Goal: Check status

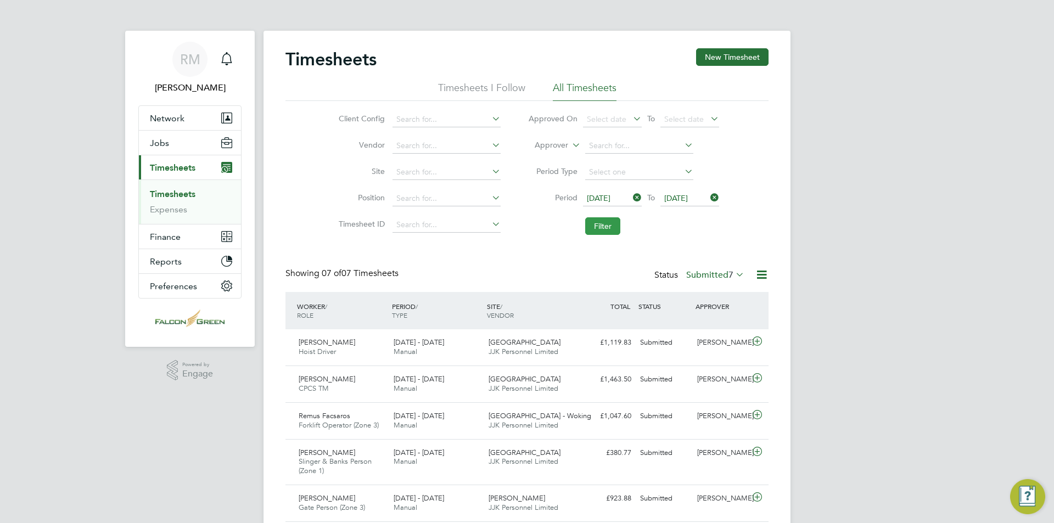
drag, startPoint x: 0, startPoint y: 0, endPoint x: 597, endPoint y: 221, distance: 636.6
click at [597, 221] on button "Filter" at bounding box center [602, 226] width 35 height 18
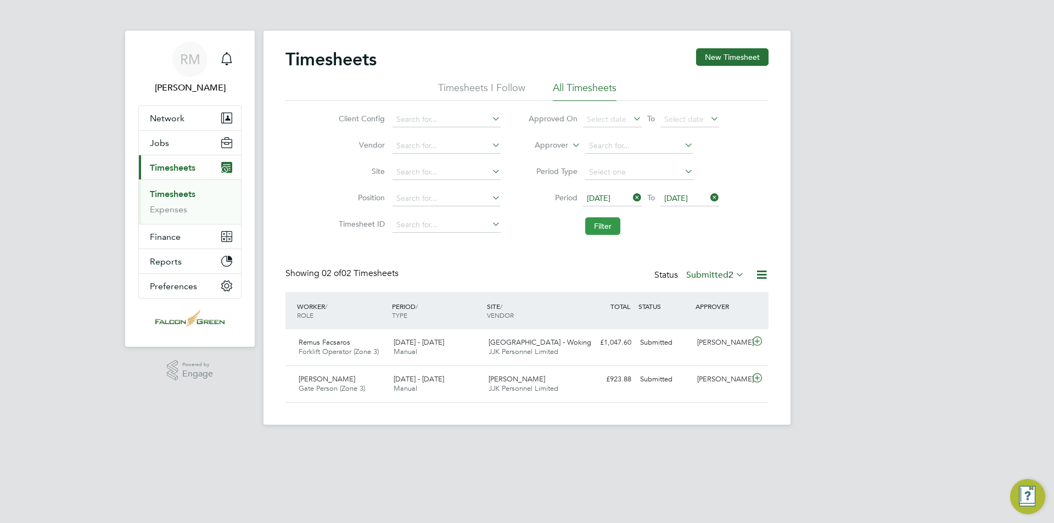
click at [602, 228] on button "Filter" at bounding box center [602, 226] width 35 height 18
click at [602, 220] on button "Filter" at bounding box center [602, 226] width 35 height 18
click at [586, 222] on button "Filter" at bounding box center [602, 226] width 35 height 18
click at [718, 278] on label "Submitted 2" at bounding box center [715, 275] width 58 height 11
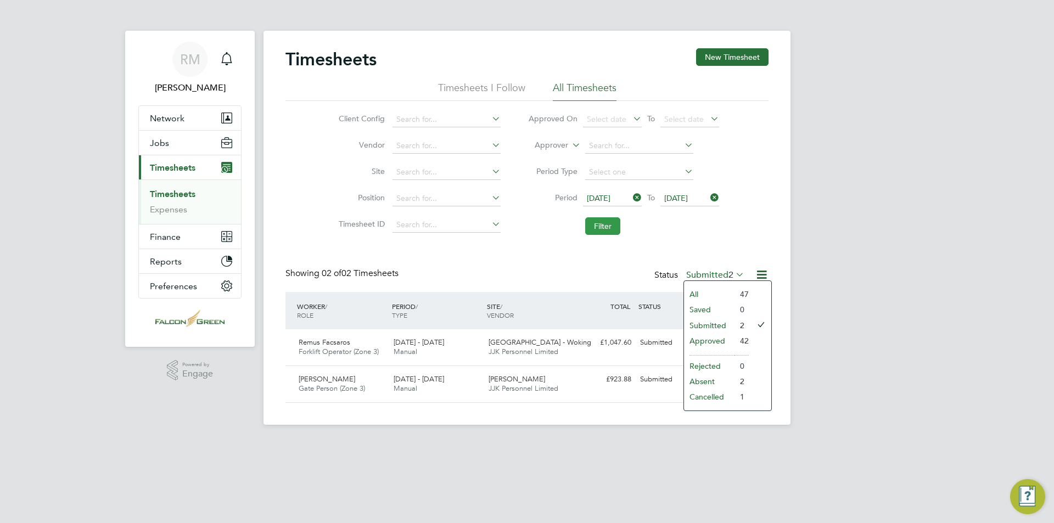
click at [620, 232] on button "Filter" at bounding box center [602, 226] width 35 height 18
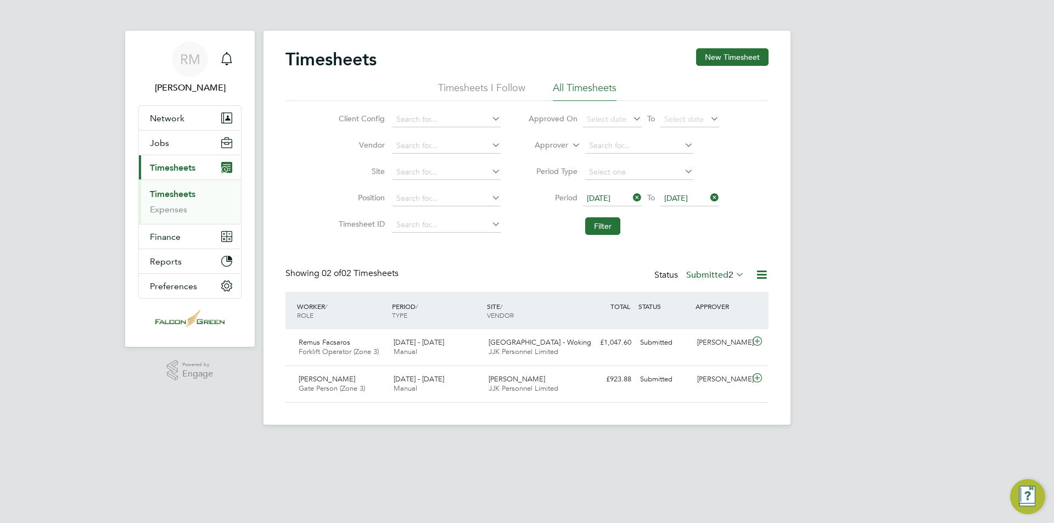
click at [708, 277] on label "Submitted 2" at bounding box center [715, 275] width 58 height 11
click at [720, 339] on li "Approved" at bounding box center [709, 340] width 51 height 15
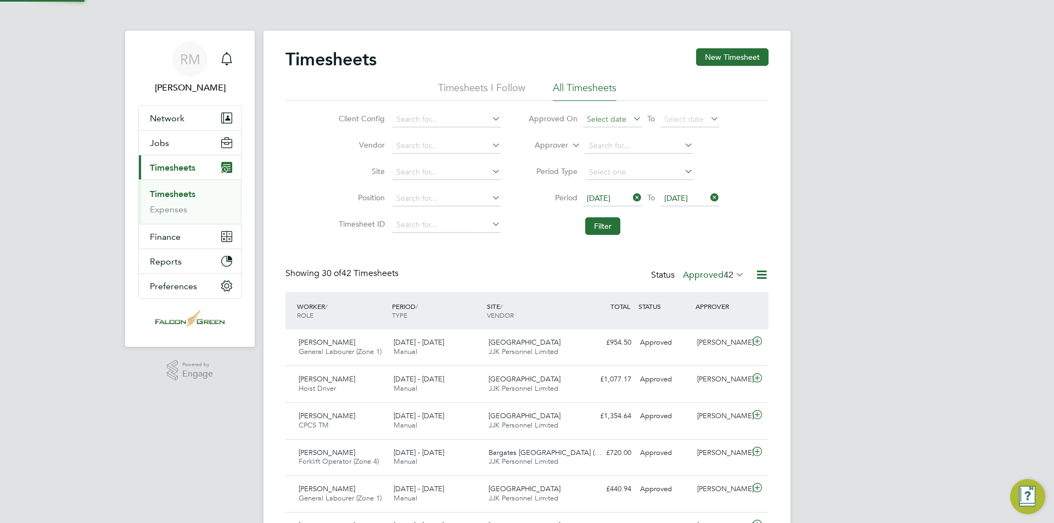
click at [627, 116] on span "Select date" at bounding box center [612, 120] width 59 height 15
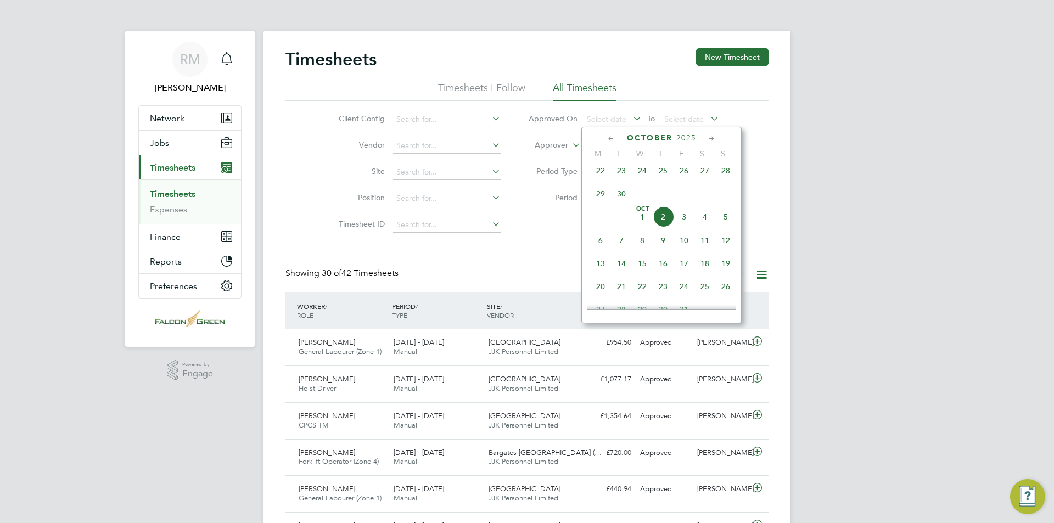
click at [647, 223] on span "[DATE]" at bounding box center [642, 216] width 21 height 21
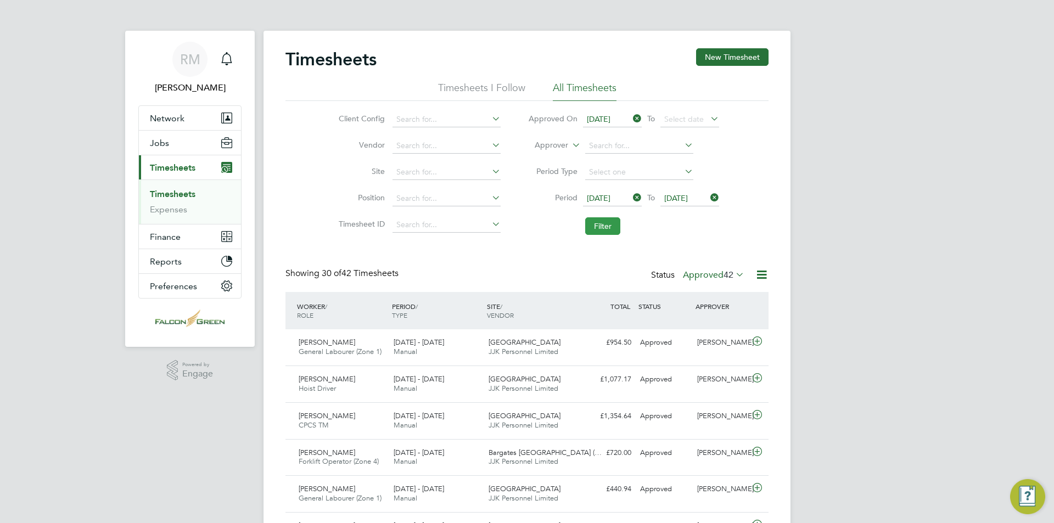
click at [604, 220] on button "Filter" at bounding box center [602, 226] width 35 height 18
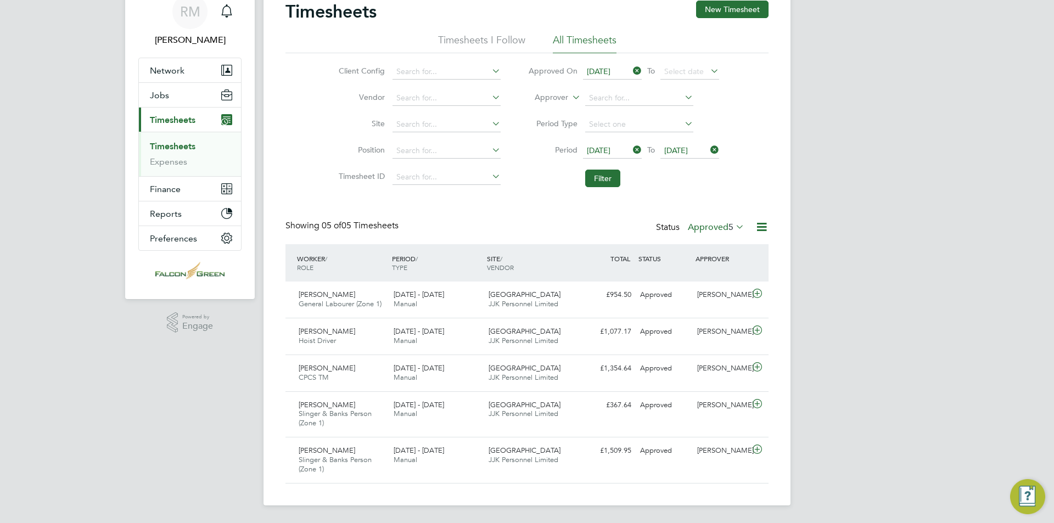
click at [723, 227] on label "Approved 5" at bounding box center [716, 227] width 57 height 11
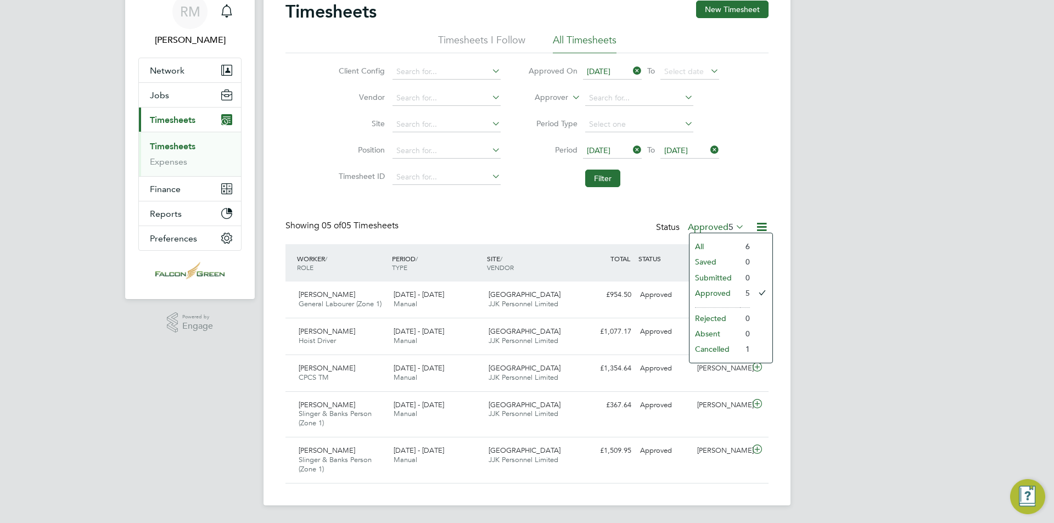
click at [631, 69] on icon at bounding box center [631, 70] width 0 height 15
click at [611, 180] on button "Filter" at bounding box center [602, 179] width 35 height 18
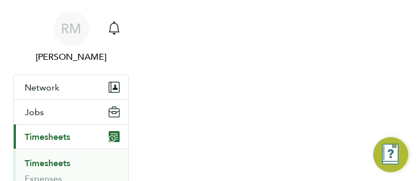
scroll to position [37, 62]
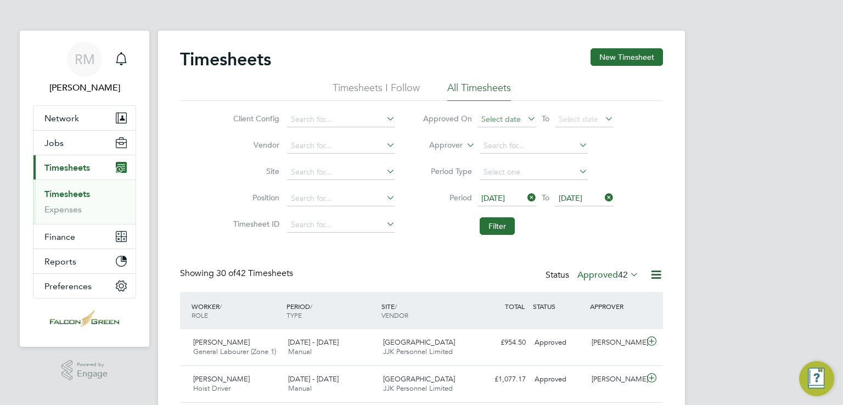
click at [504, 114] on span "Select date" at bounding box center [502, 119] width 40 height 10
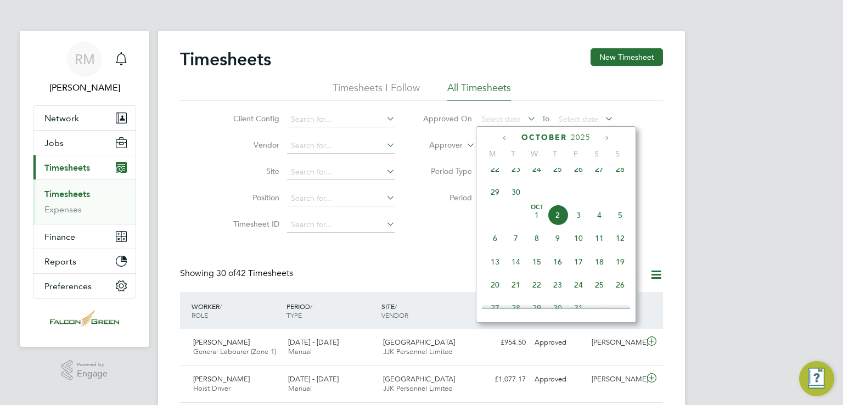
click at [538, 210] on span "Oct" at bounding box center [537, 207] width 21 height 5
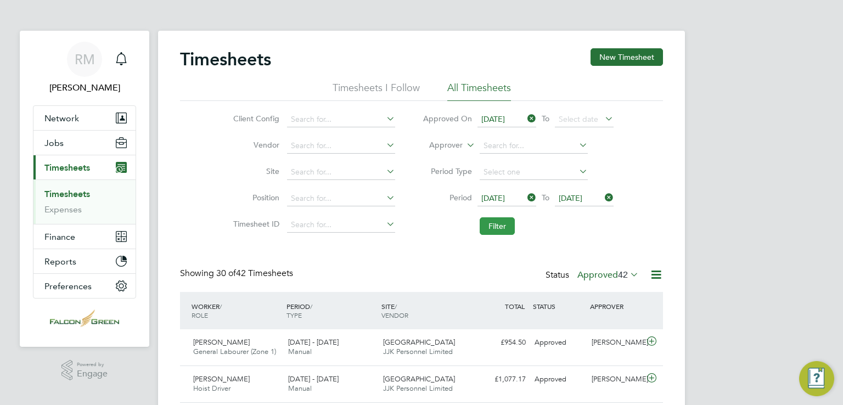
click at [483, 226] on button "Filter" at bounding box center [497, 226] width 35 height 18
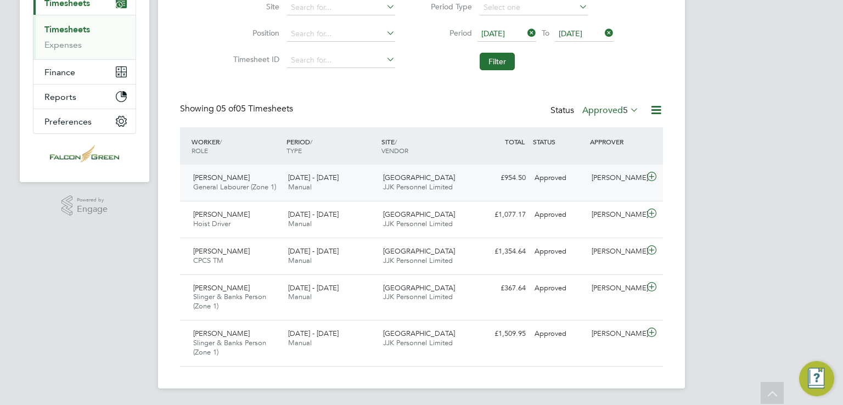
drag, startPoint x: 394, startPoint y: 187, endPoint x: 401, endPoint y: 187, distance: 7.7
click at [394, 187] on span "JJK Personnel Limited" at bounding box center [418, 186] width 70 height 9
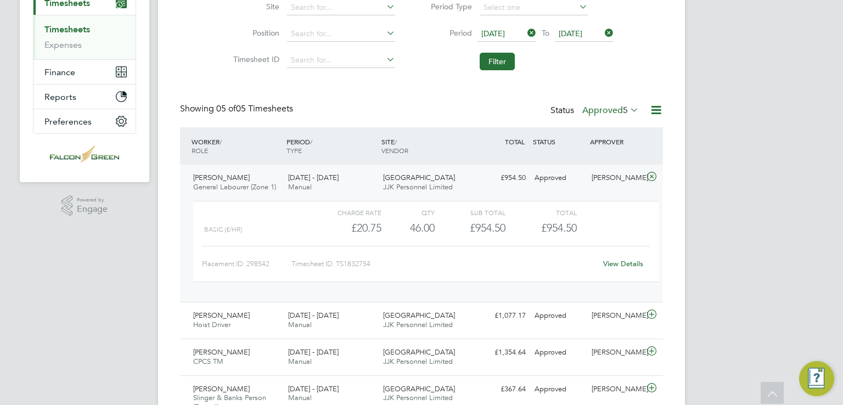
click at [366, 183] on div "[DATE] - [DATE] Manual" at bounding box center [331, 182] width 95 height 27
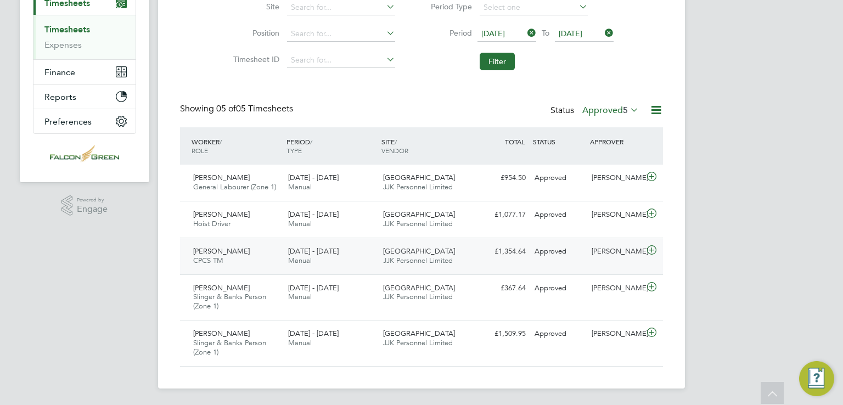
click at [381, 248] on div "[GEOGRAPHIC_DATA] C02 JJK Personnel Limited" at bounding box center [426, 256] width 95 height 27
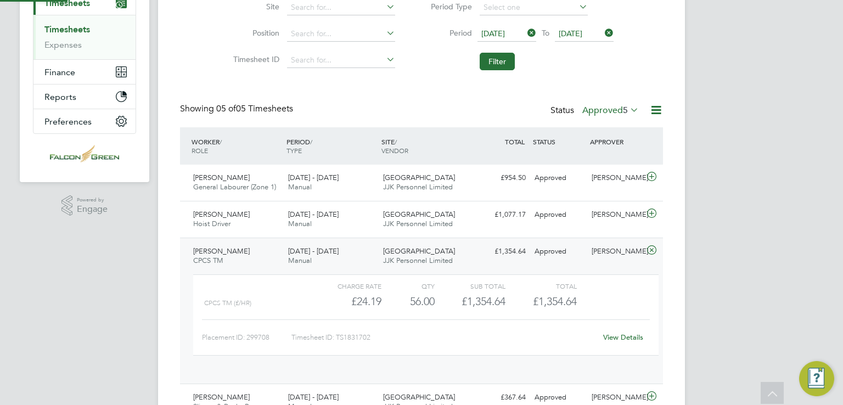
scroll to position [18, 107]
drag, startPoint x: 382, startPoint y: 256, endPoint x: 376, endPoint y: 233, distance: 23.5
click at [382, 256] on div "[GEOGRAPHIC_DATA] C02 JJK Personnel Limited" at bounding box center [426, 256] width 95 height 27
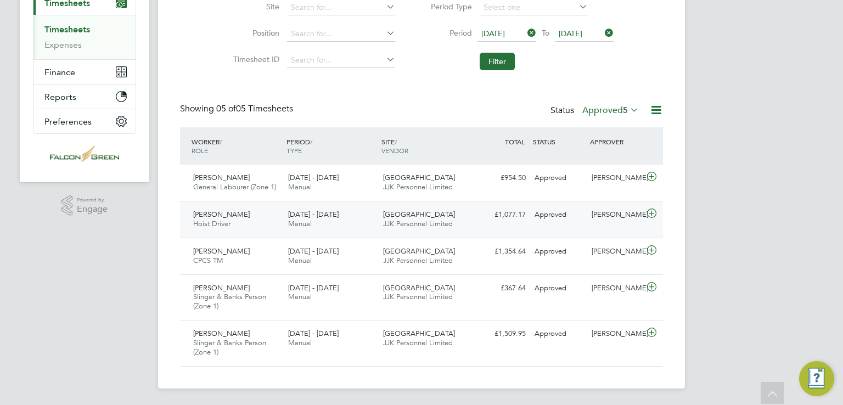
click at [371, 227] on div "[DATE] - [DATE] Manual" at bounding box center [331, 219] width 95 height 27
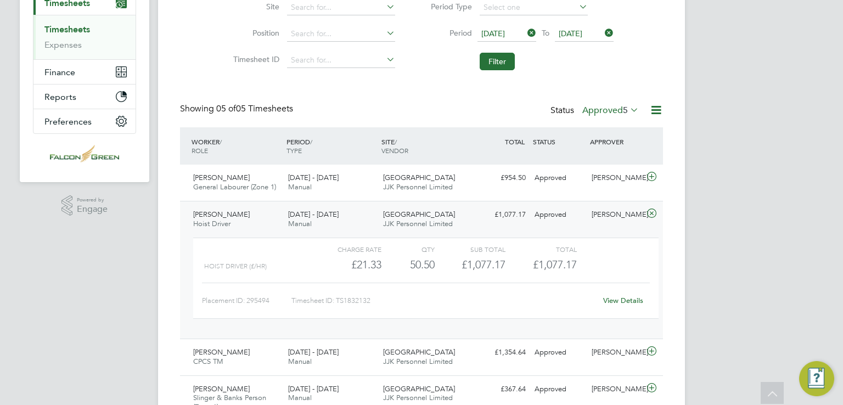
click at [374, 217] on div "[DATE] - [DATE] Manual" at bounding box center [331, 219] width 95 height 27
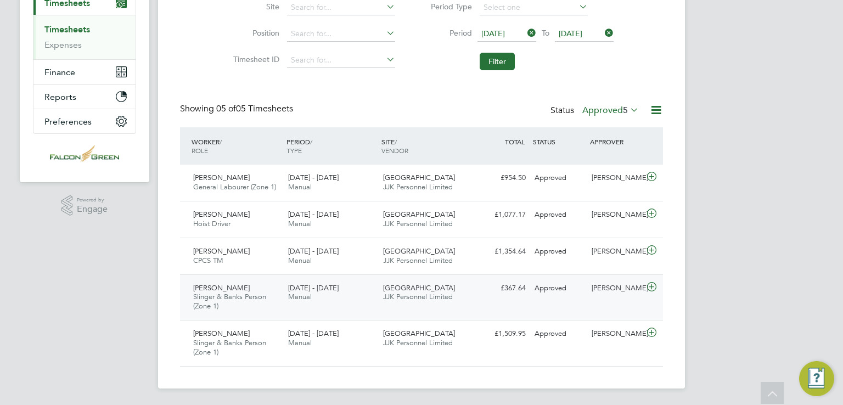
click at [379, 288] on div "[GEOGRAPHIC_DATA] C02 JJK Personnel Limited" at bounding box center [426, 293] width 95 height 27
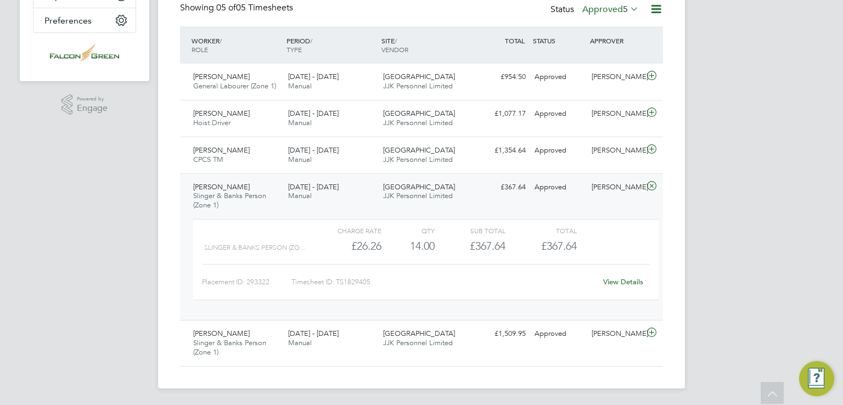
click at [354, 188] on div "[DATE] - [DATE] Manual" at bounding box center [331, 191] width 95 height 27
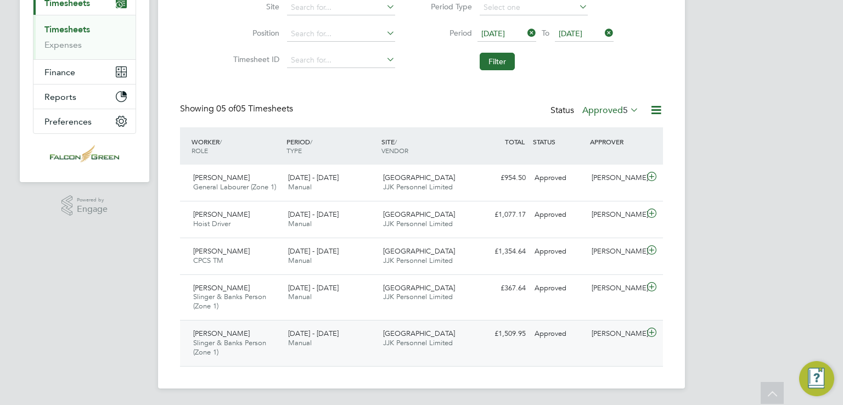
click at [376, 335] on div "[DATE] - [DATE] Manual" at bounding box center [331, 338] width 95 height 27
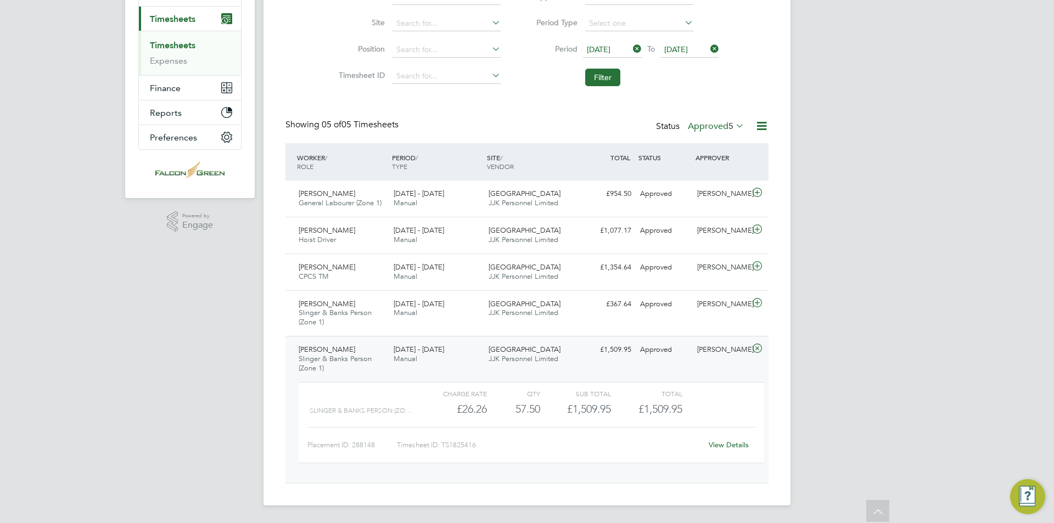
scroll to position [5, 5]
click at [611, 69] on button "Filter" at bounding box center [602, 78] width 35 height 18
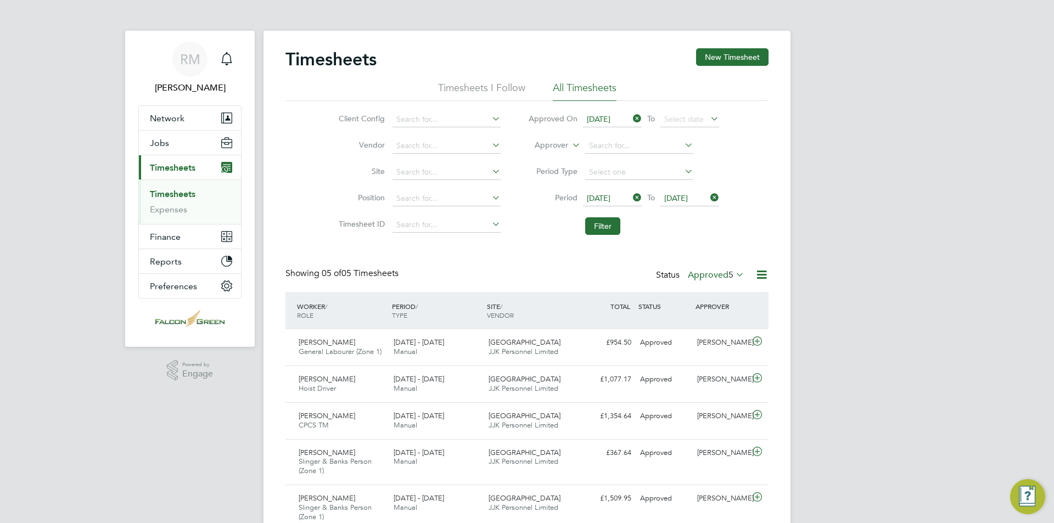
click at [629, 111] on li "Approved On [DATE] To Select date" at bounding box center [624, 120] width 219 height 26
click at [631, 119] on icon at bounding box center [631, 118] width 0 height 15
click at [612, 227] on button "Filter" at bounding box center [602, 226] width 35 height 18
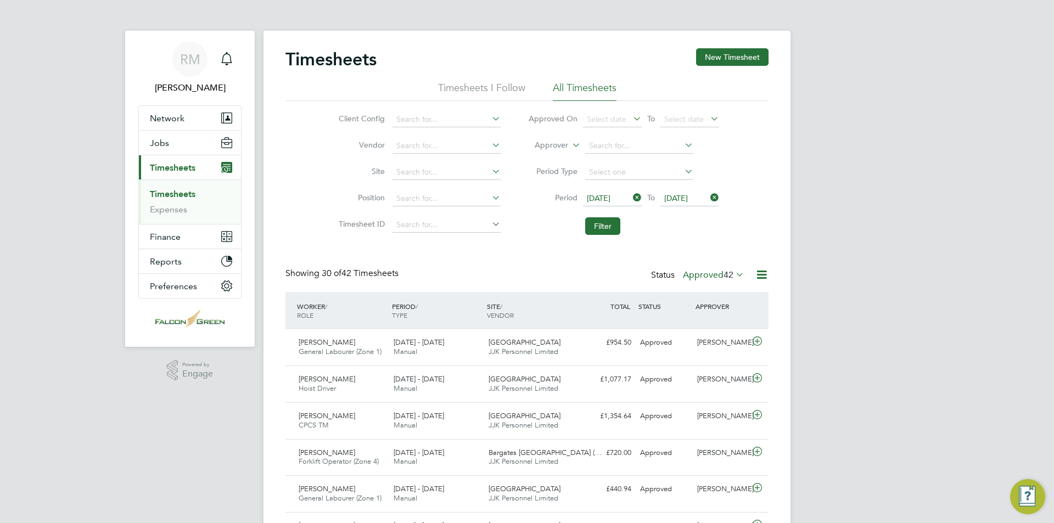
click at [730, 271] on span "42" at bounding box center [729, 275] width 10 height 11
click at [720, 398] on li "Cancelled" at bounding box center [708, 396] width 51 height 15
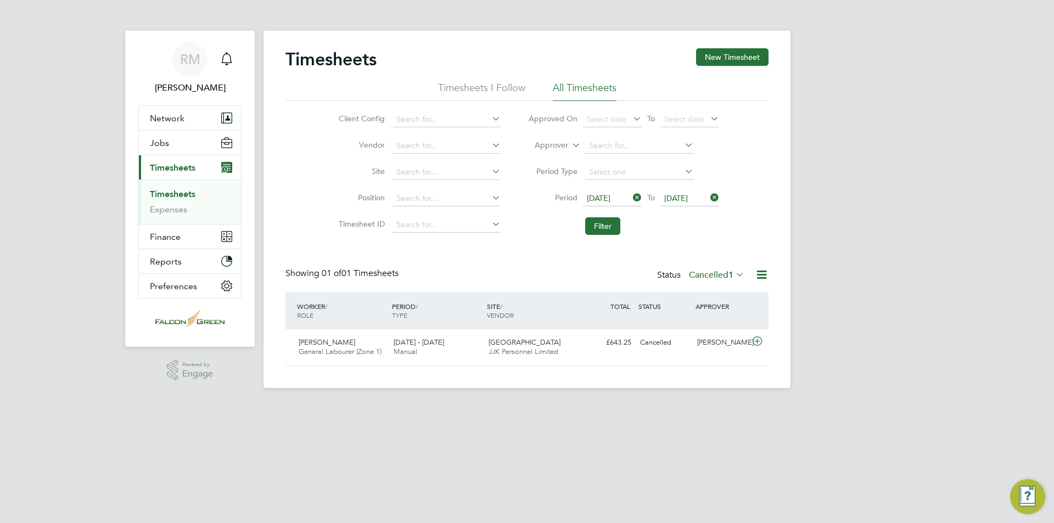
click at [707, 276] on label "Cancelled 1" at bounding box center [716, 275] width 55 height 11
click at [706, 322] on li "Submitted" at bounding box center [710, 325] width 51 height 15
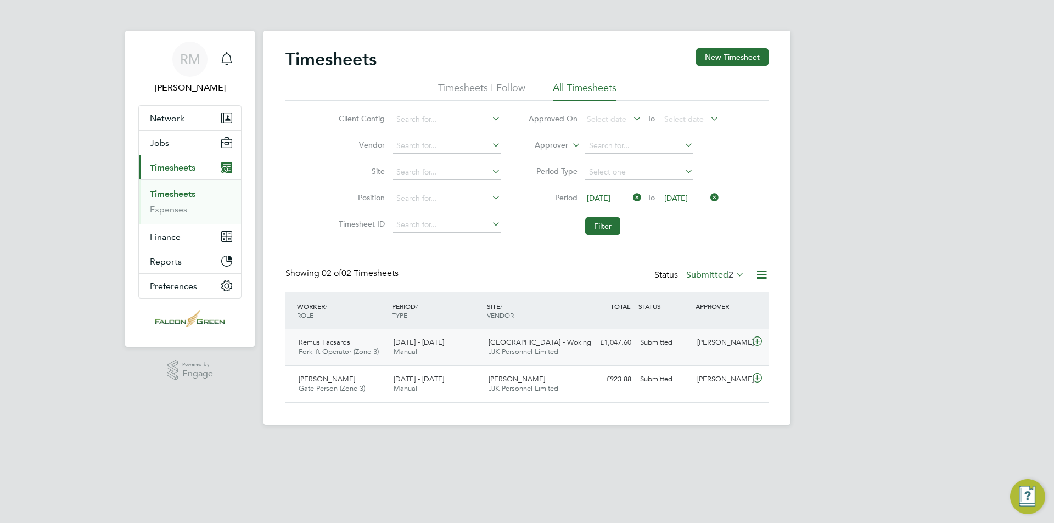
click at [565, 345] on div "Portugal Road - Woking JJK Personnel Limited" at bounding box center [531, 347] width 95 height 27
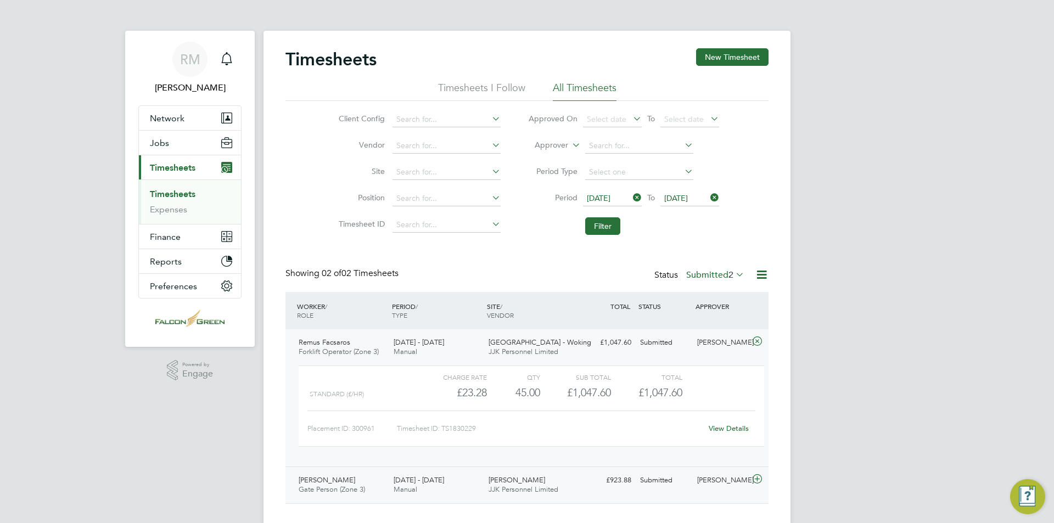
click at [555, 487] on span "JJK Personnel Limited" at bounding box center [524, 489] width 70 height 9
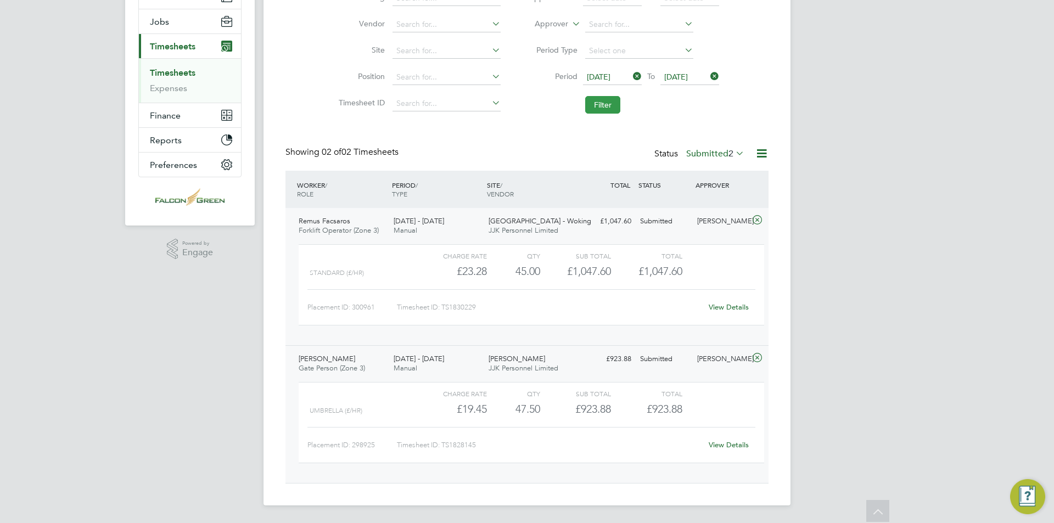
click at [605, 98] on button "Filter" at bounding box center [602, 105] width 35 height 18
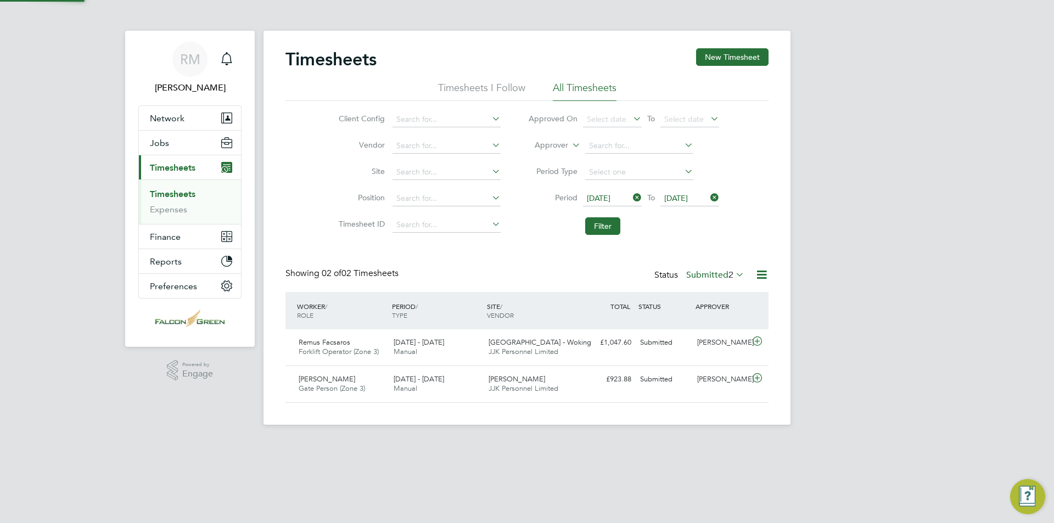
scroll to position [28, 96]
click at [605, 221] on button "Filter" at bounding box center [602, 226] width 35 height 18
click at [600, 228] on button "Filter" at bounding box center [602, 226] width 35 height 18
click at [606, 225] on button "Filter" at bounding box center [602, 226] width 35 height 18
